Goal: Information Seeking & Learning: Learn about a topic

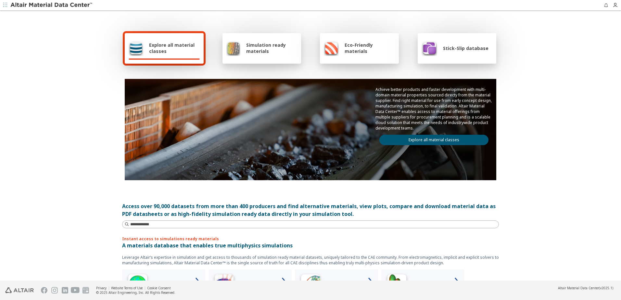
click at [420, 140] on link "Explore all material classes" at bounding box center [434, 140] width 109 height 10
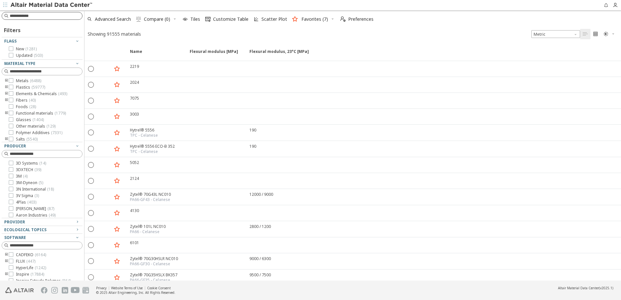
click at [39, 17] on input at bounding box center [46, 16] width 72 height 6
type input "*******"
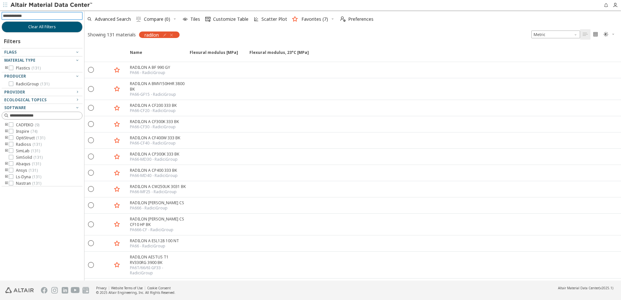
click at [28, 16] on input at bounding box center [43, 15] width 80 height 7
type input "*******"
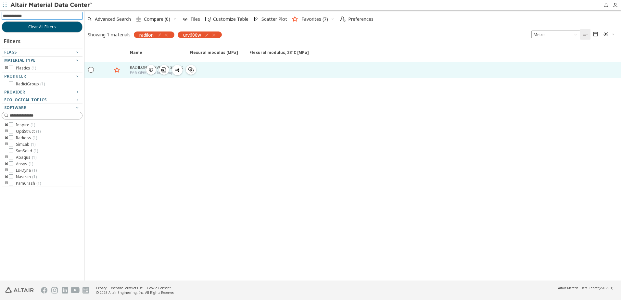
click at [150, 70] on icon "button" at bounding box center [151, 69] width 5 height 5
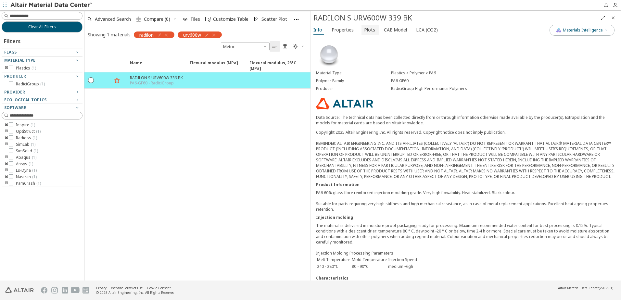
click at [367, 29] on span "Plots" at bounding box center [369, 30] width 11 height 10
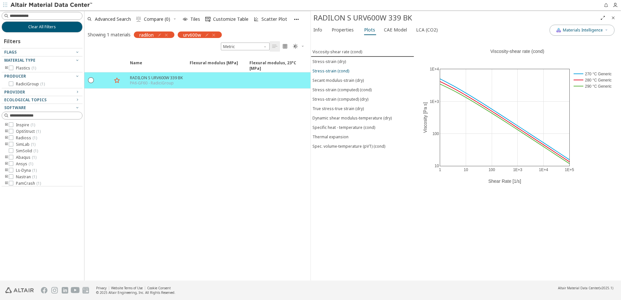
click at [337, 70] on div "Stress-strain (cond)" at bounding box center [331, 71] width 37 height 6
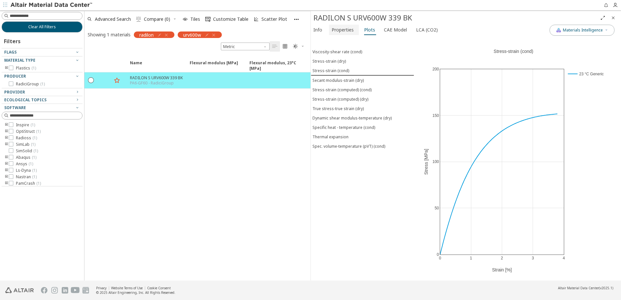
click at [350, 31] on span "Properties" at bounding box center [343, 30] width 22 height 10
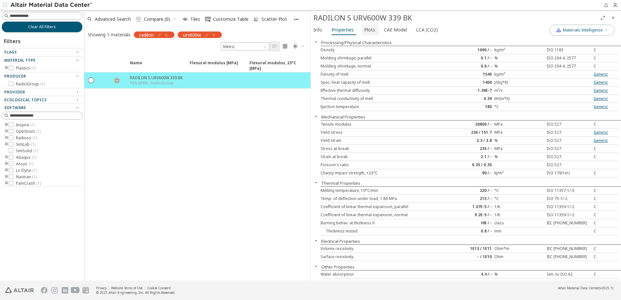
click at [371, 30] on span "Plots" at bounding box center [369, 30] width 11 height 10
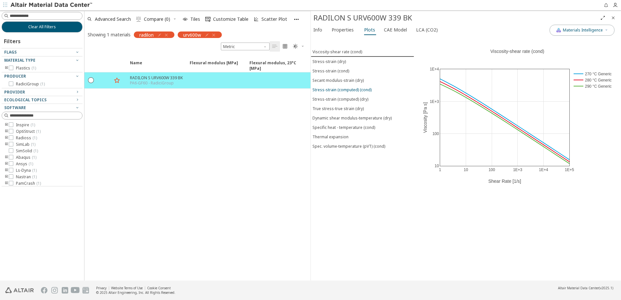
click at [345, 89] on div "Stress-strain (computed) (cond)" at bounding box center [342, 90] width 59 height 6
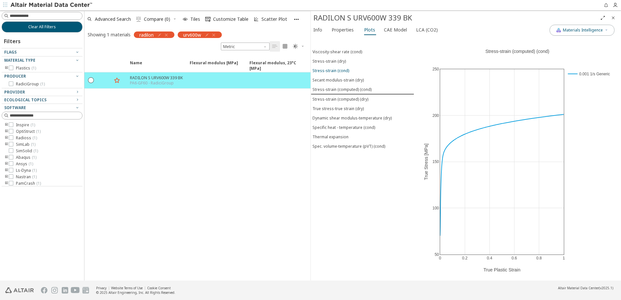
click at [338, 71] on div "Stress-strain (cond)" at bounding box center [331, 71] width 37 height 6
